Goal: Check status: Check status

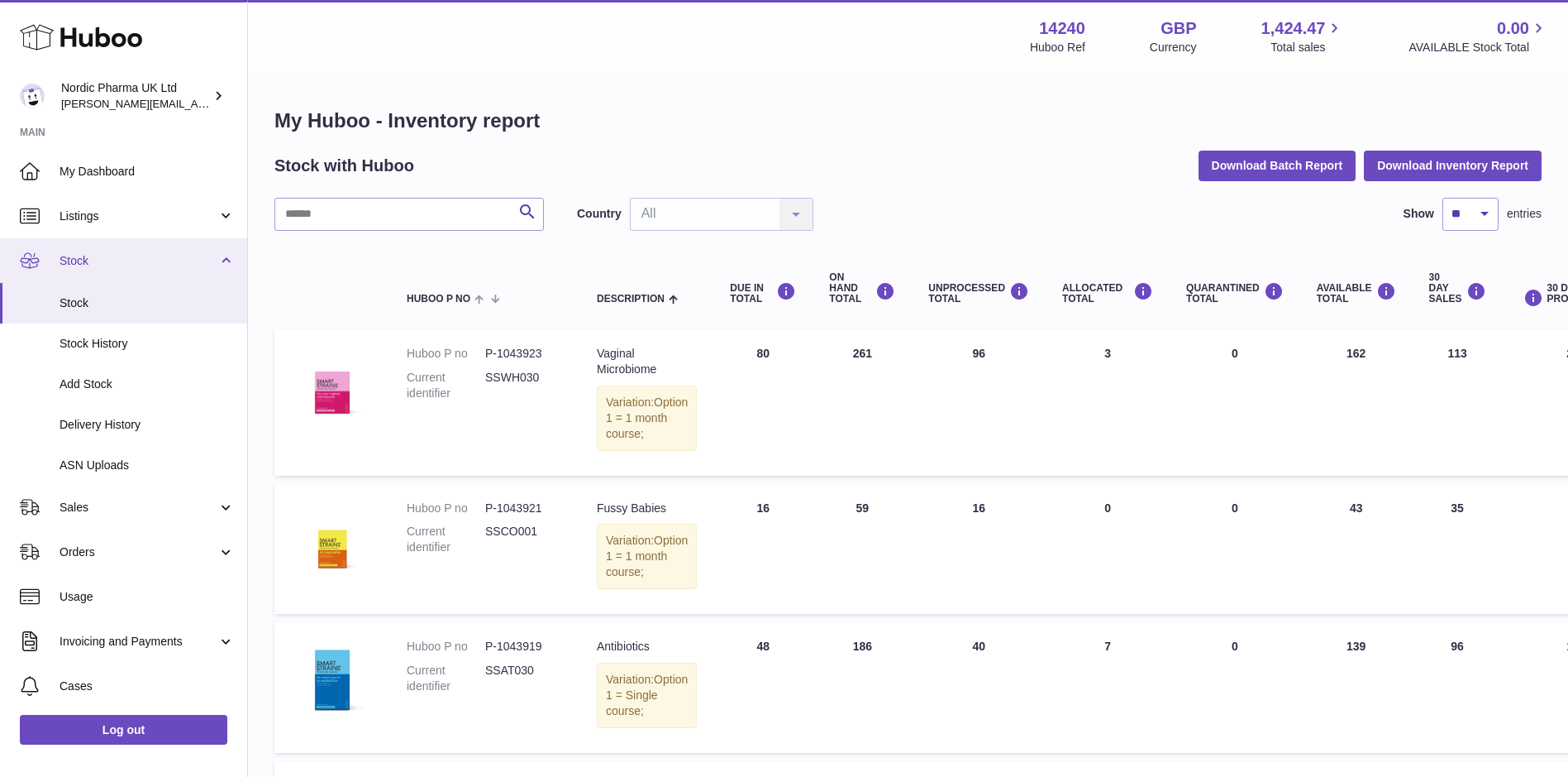
click at [85, 258] on span "Stock" at bounding box center [138, 260] width 158 height 16
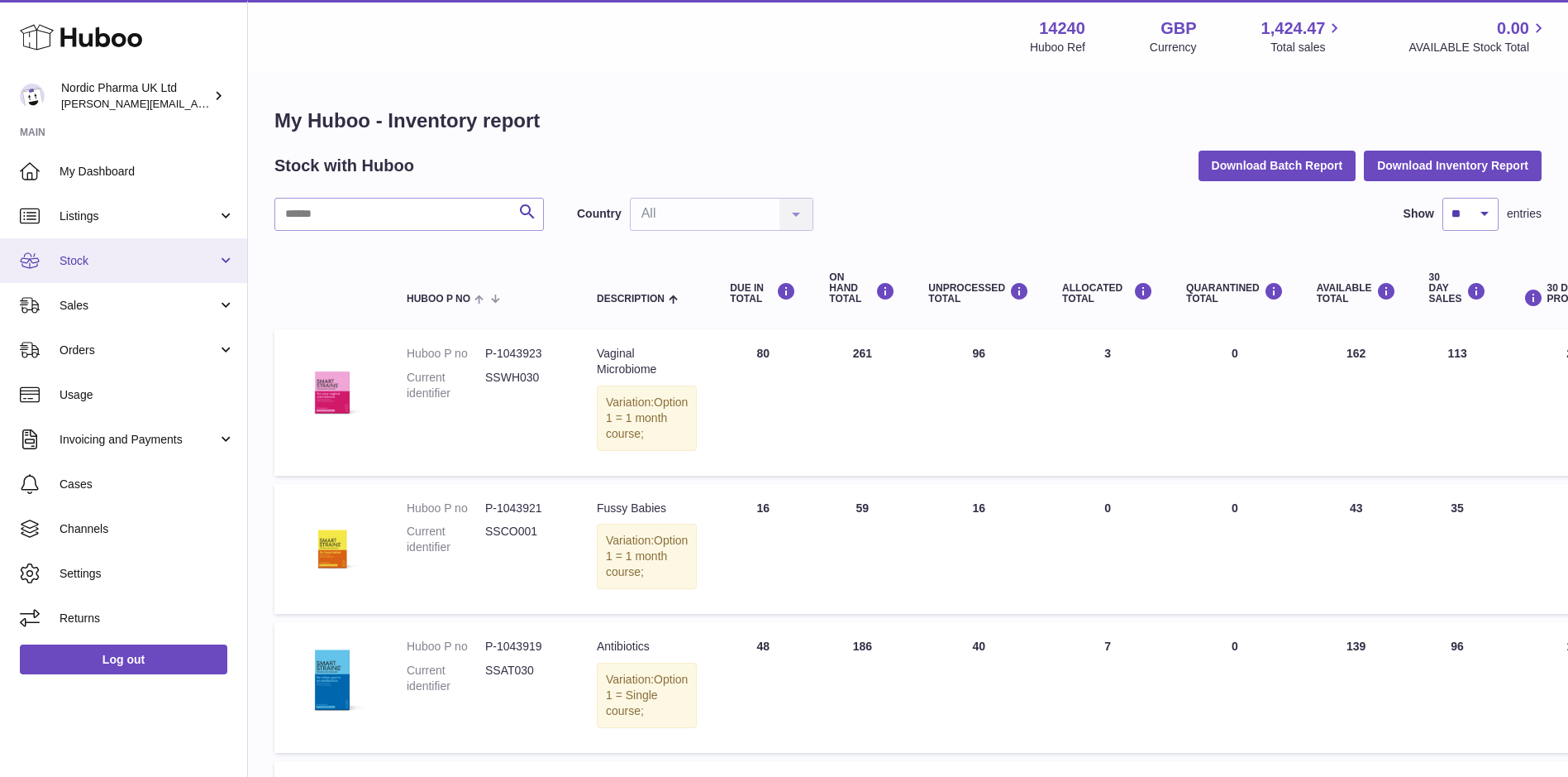
click at [84, 256] on span "Stock" at bounding box center [138, 260] width 158 height 16
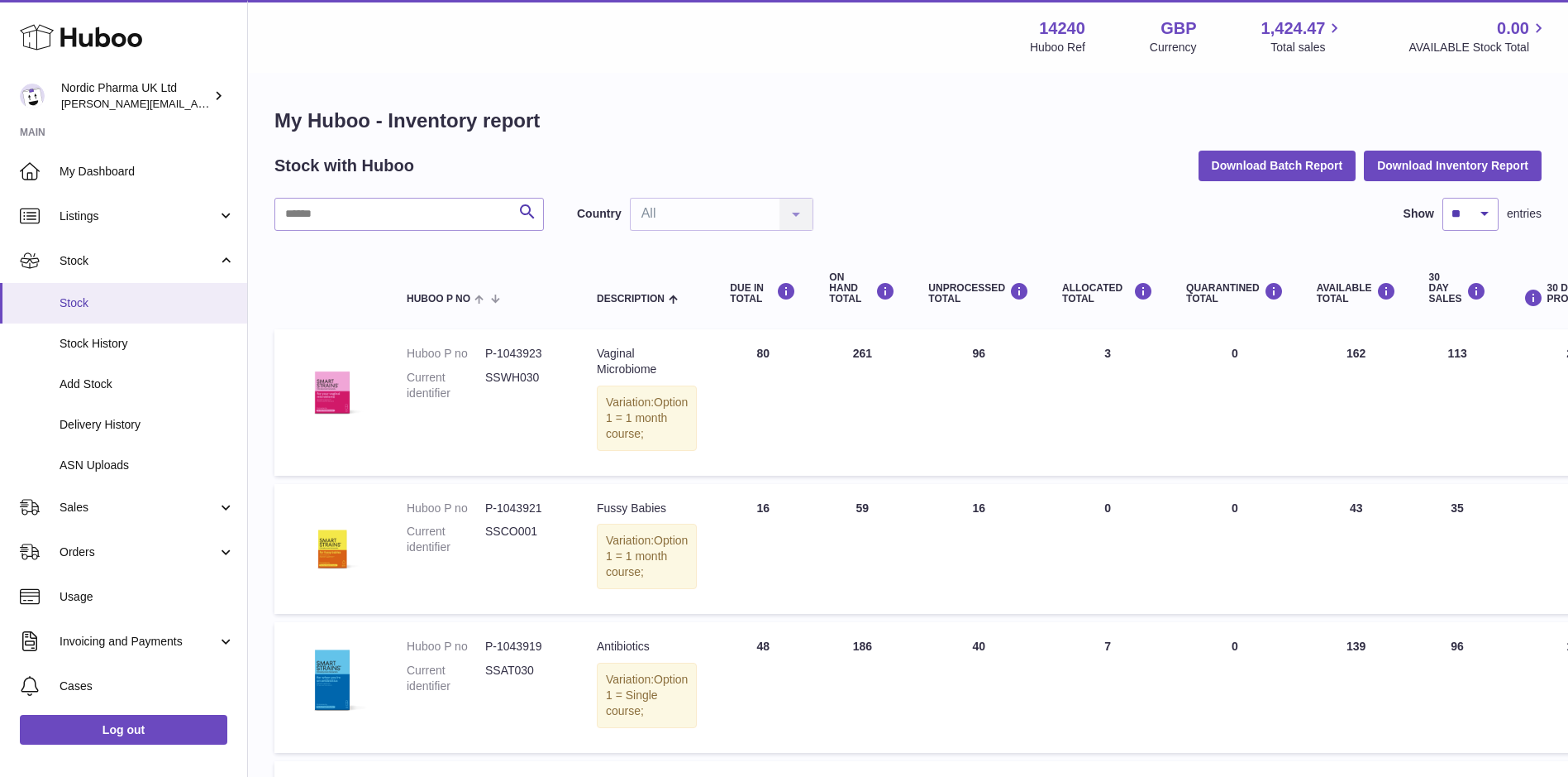
click at [85, 299] on span "Stock" at bounding box center [148, 303] width 175 height 16
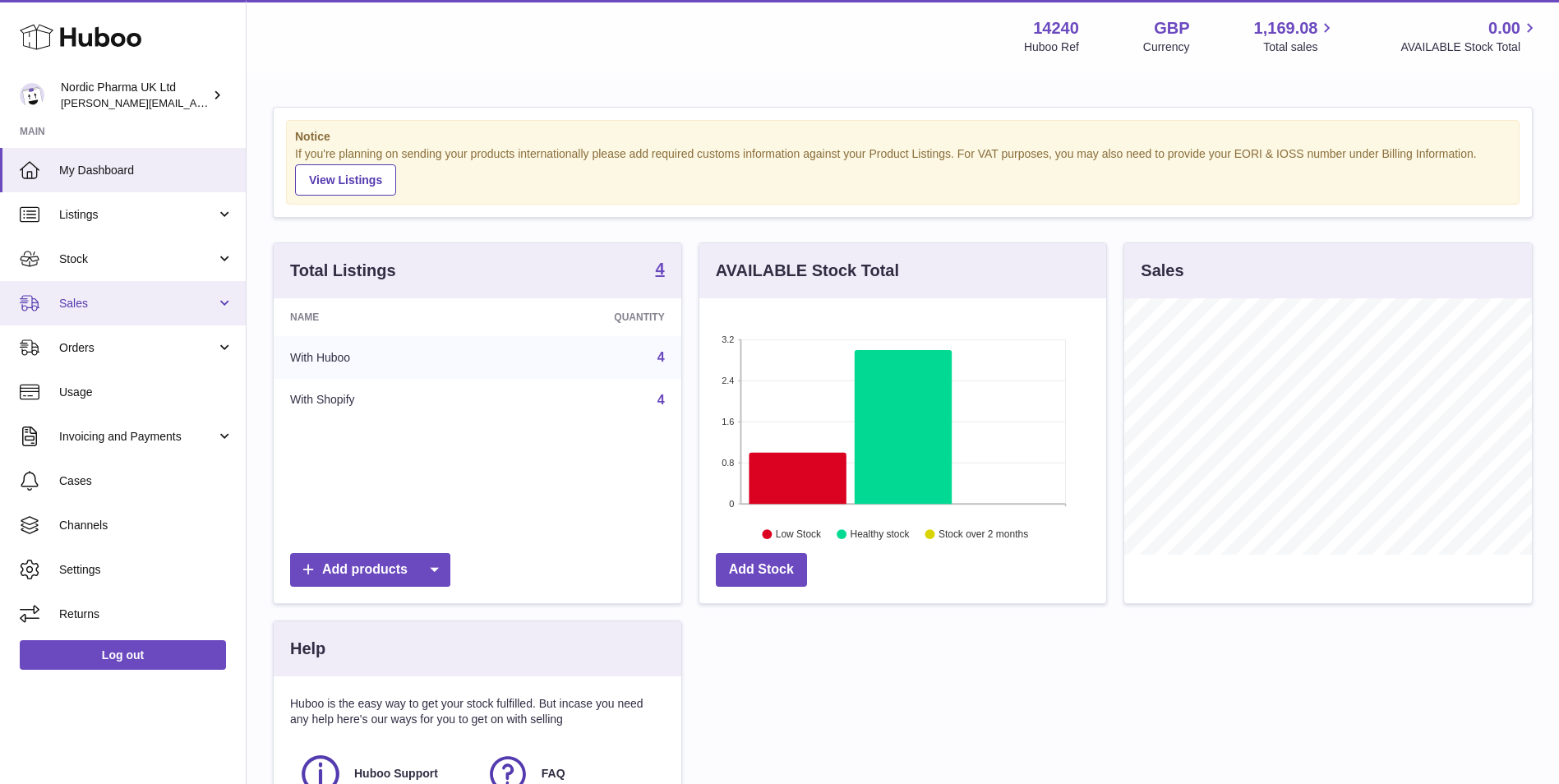
scroll to position [257, 407]
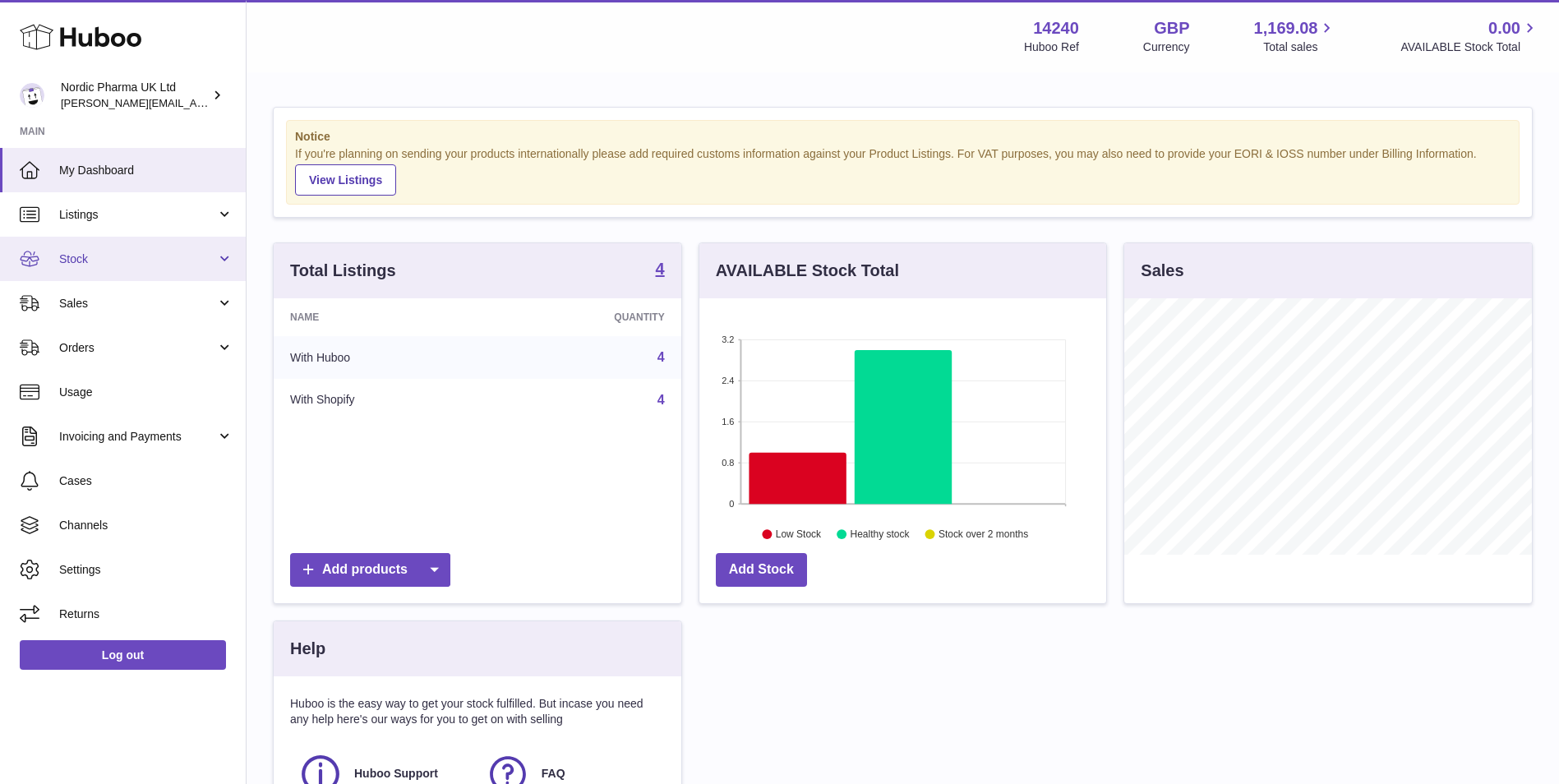
click at [91, 257] on span "Stock" at bounding box center [138, 259] width 157 height 16
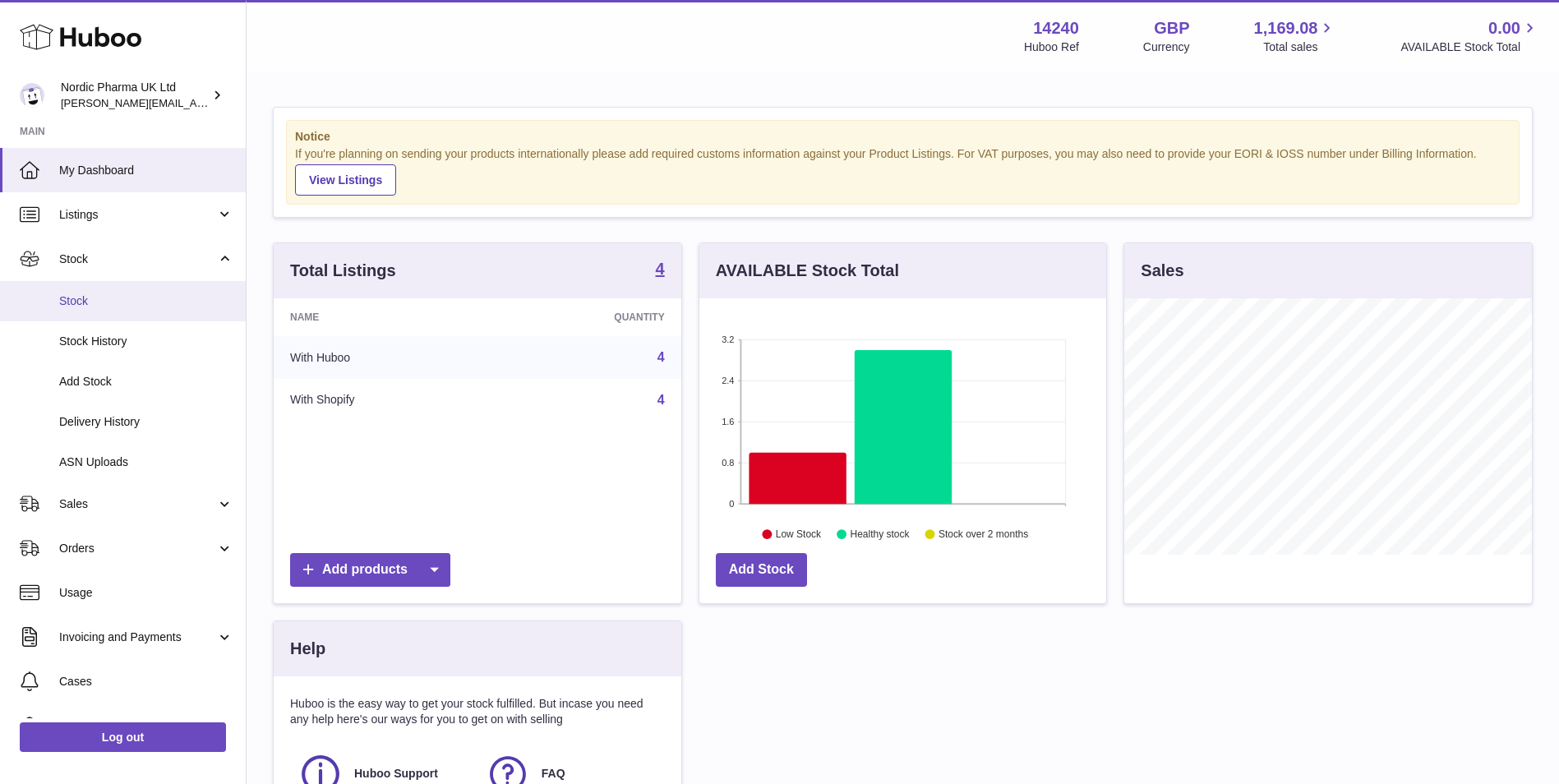
click at [75, 300] on span "Stock" at bounding box center [147, 301] width 174 height 16
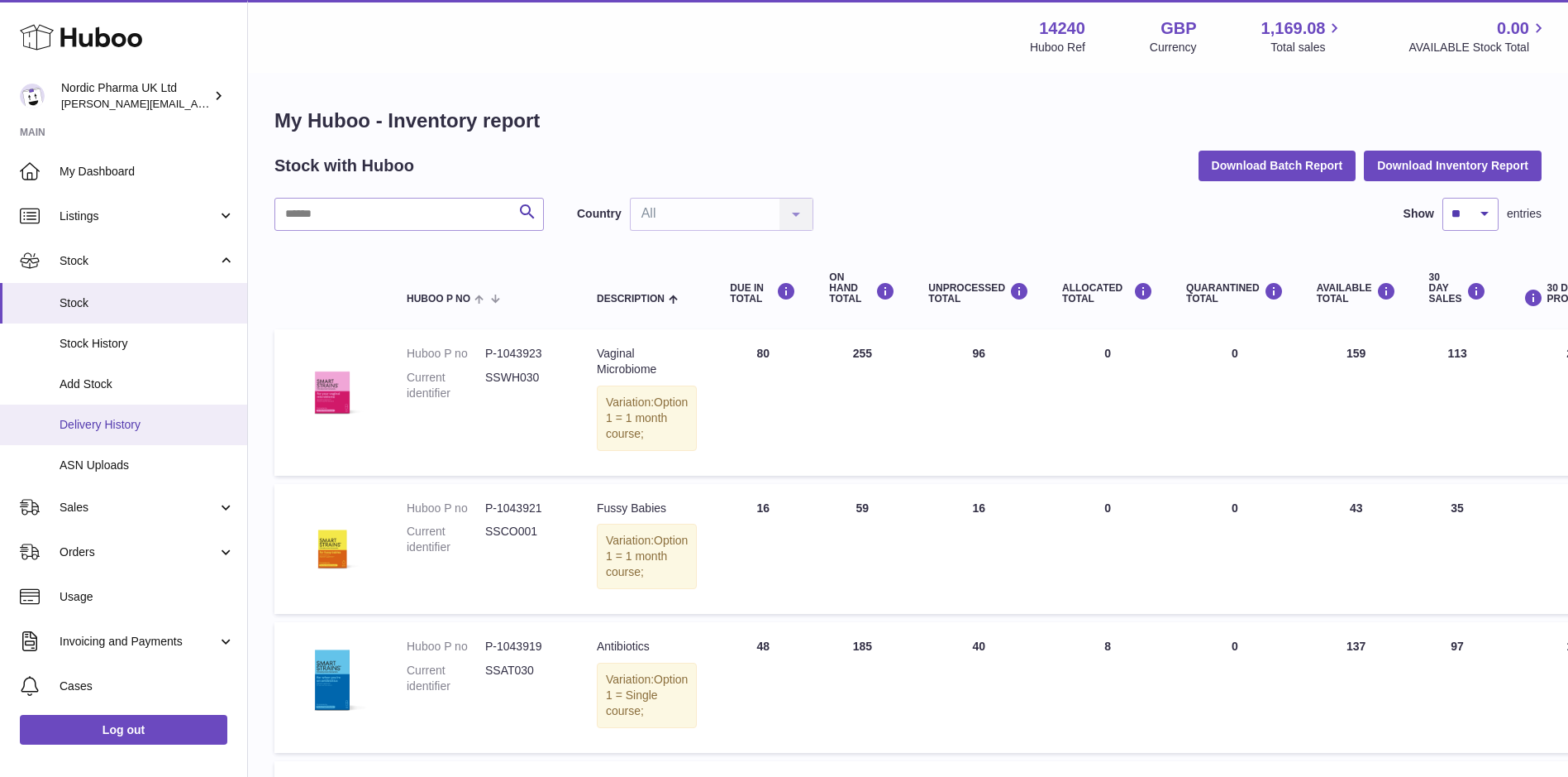
click at [124, 421] on span "Delivery History" at bounding box center [148, 424] width 175 height 16
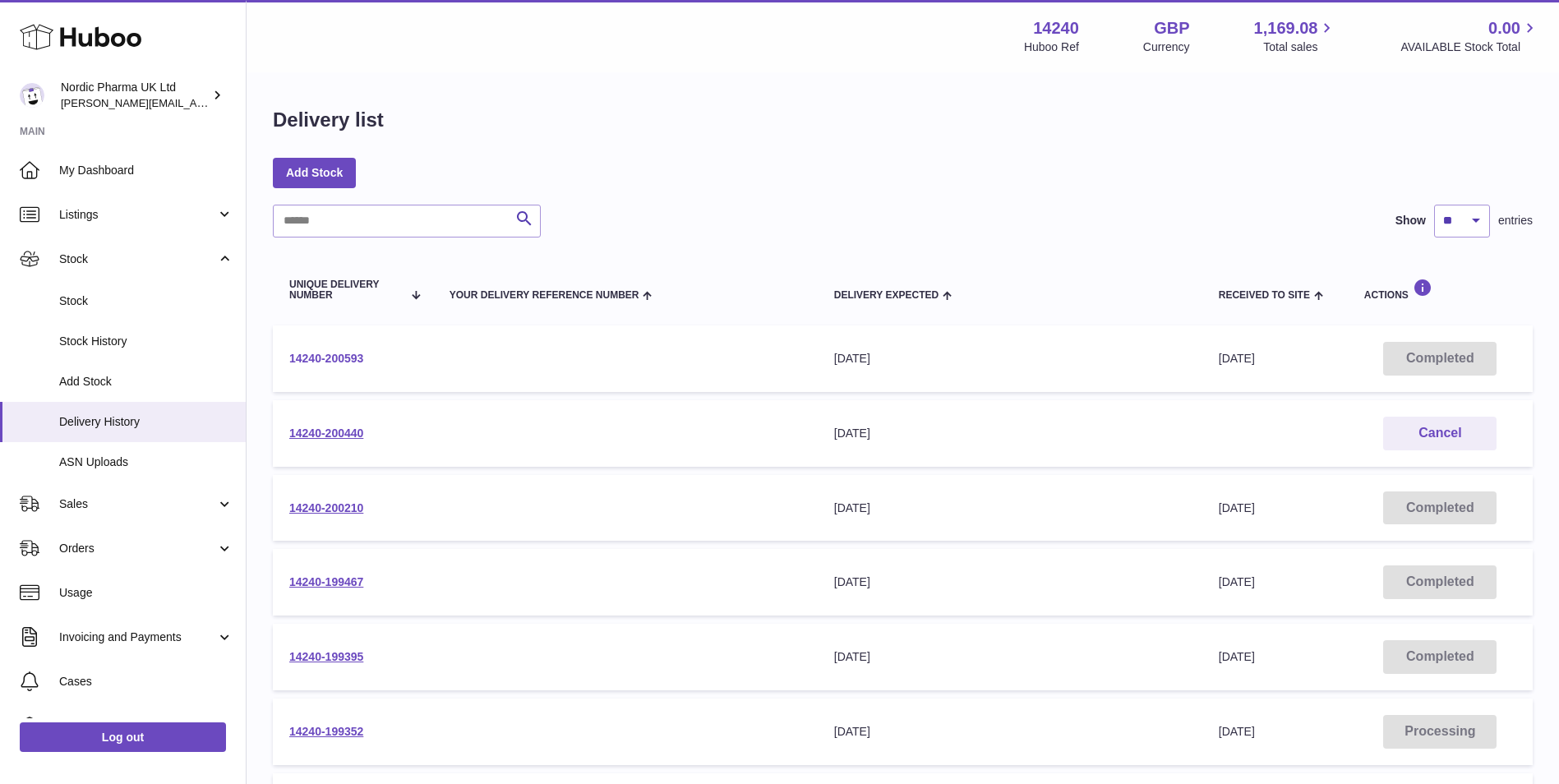
click at [346, 359] on link "14240-200593" at bounding box center [326, 359] width 74 height 13
click at [330, 431] on link "14240-200440" at bounding box center [326, 433] width 74 height 13
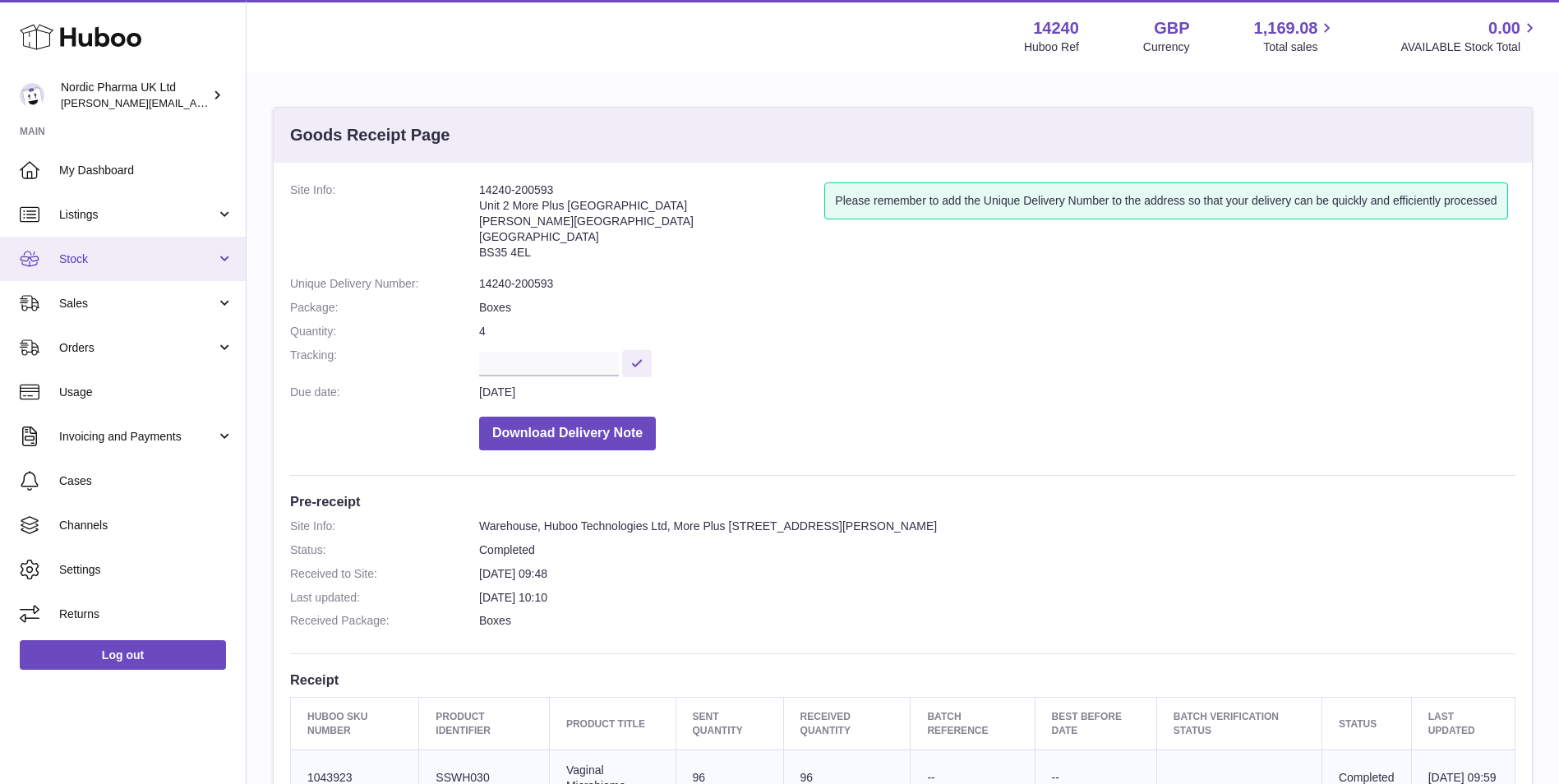
click at [112, 266] on span "Stock" at bounding box center [138, 259] width 157 height 16
